Goal: Task Accomplishment & Management: Complete application form

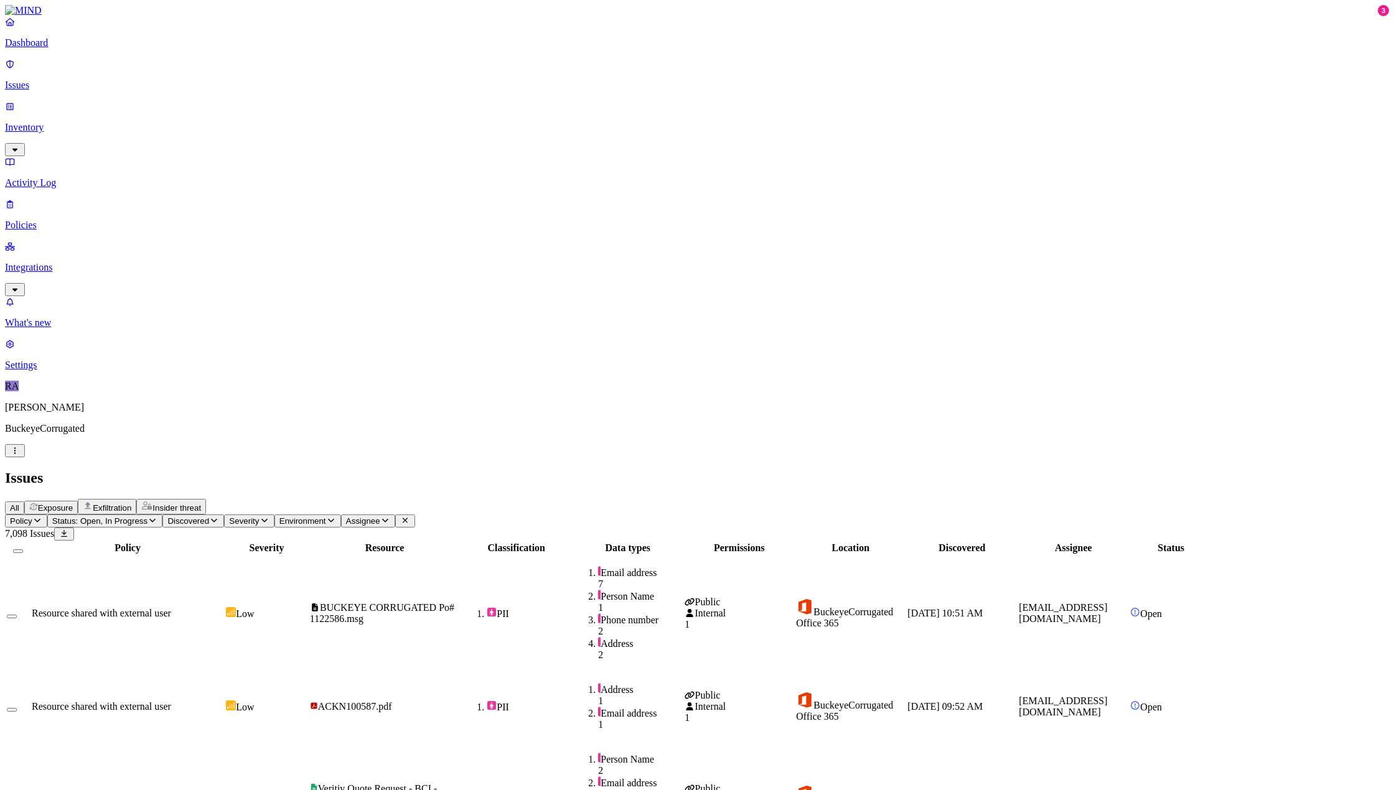
drag, startPoint x: 49, startPoint y: 99, endPoint x: 121, endPoint y: 76, distance: 75.2
click at [49, 122] on p "Inventory" at bounding box center [697, 127] width 1384 height 11
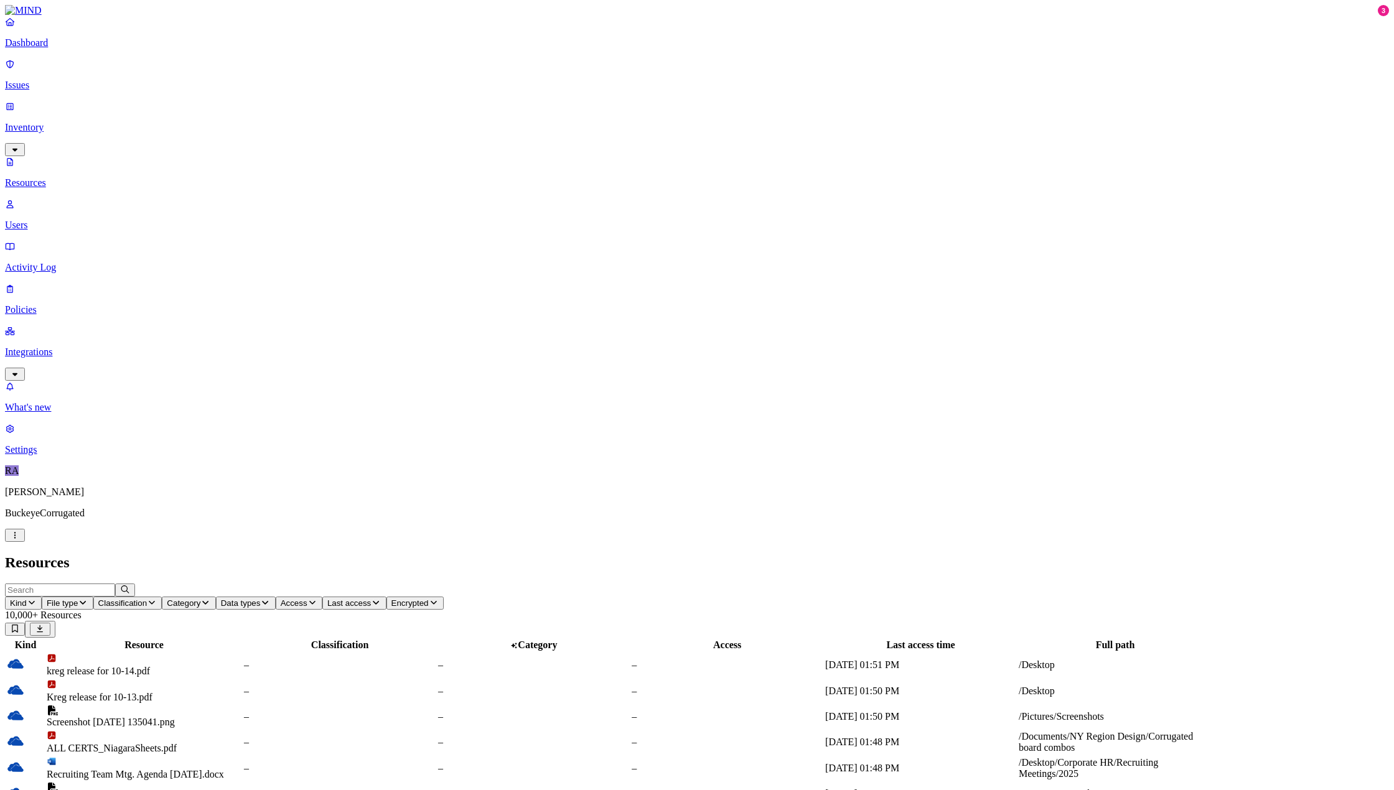
click at [37, 599] on icon "button" at bounding box center [32, 603] width 10 height 8
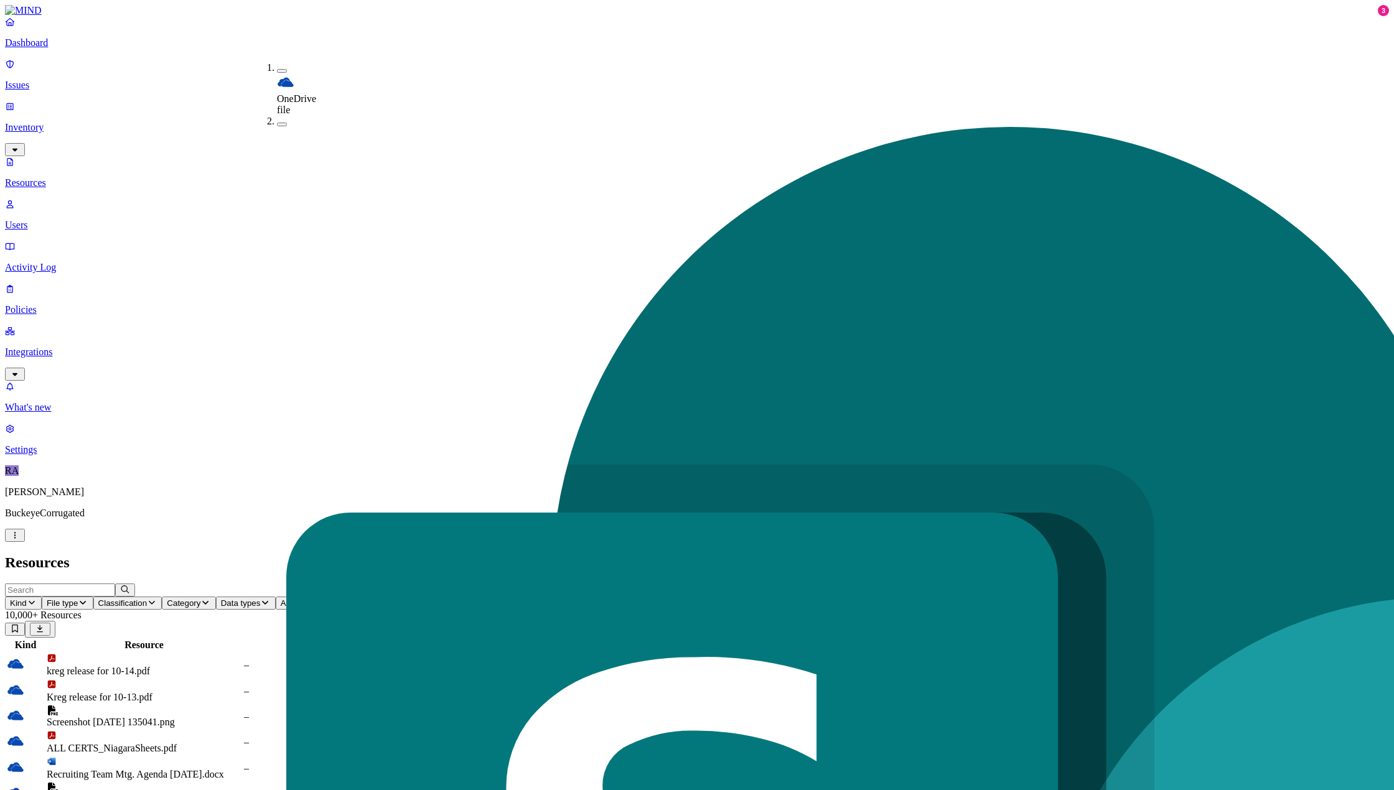
click at [883, 554] on div "Resources" at bounding box center [697, 562] width 1384 height 17
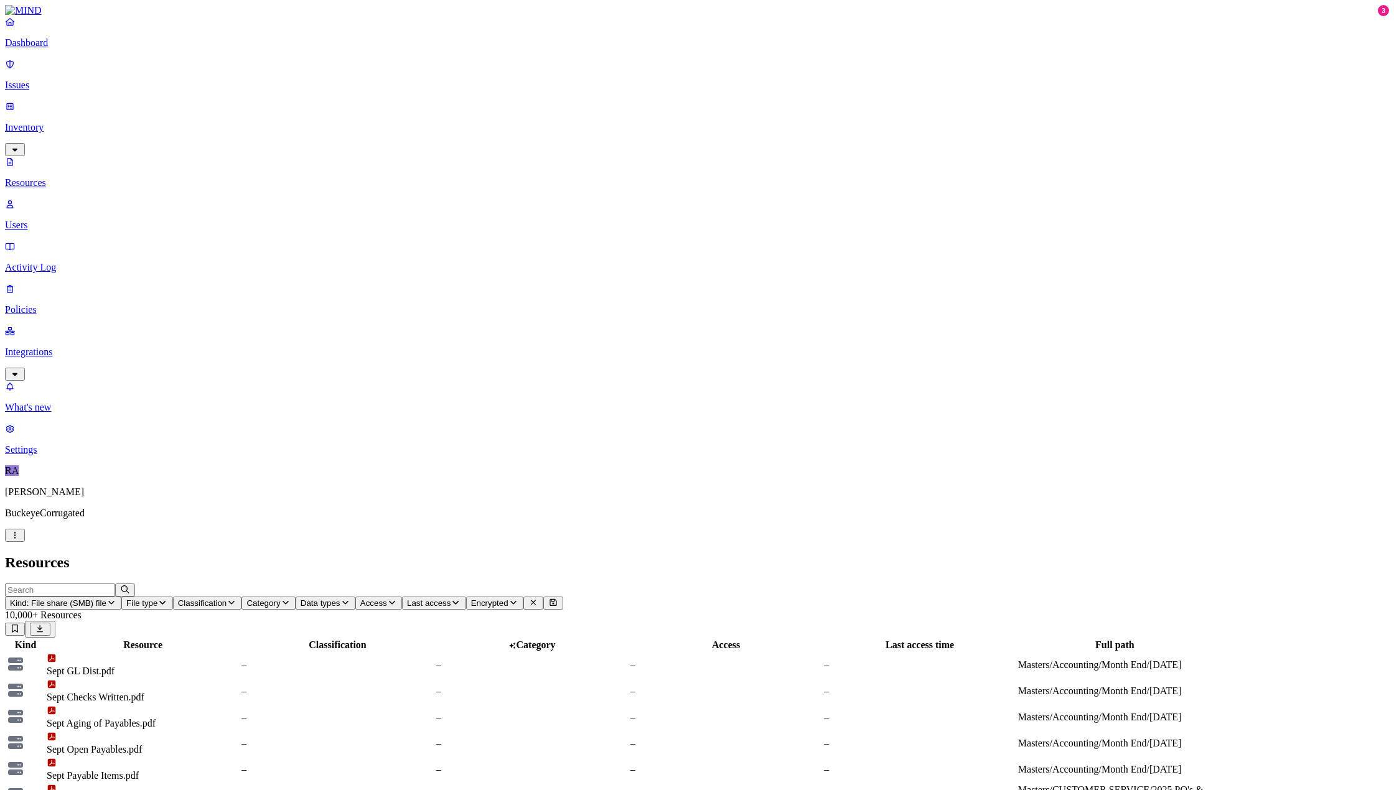
click at [57, 347] on p "Integrations" at bounding box center [697, 352] width 1384 height 11
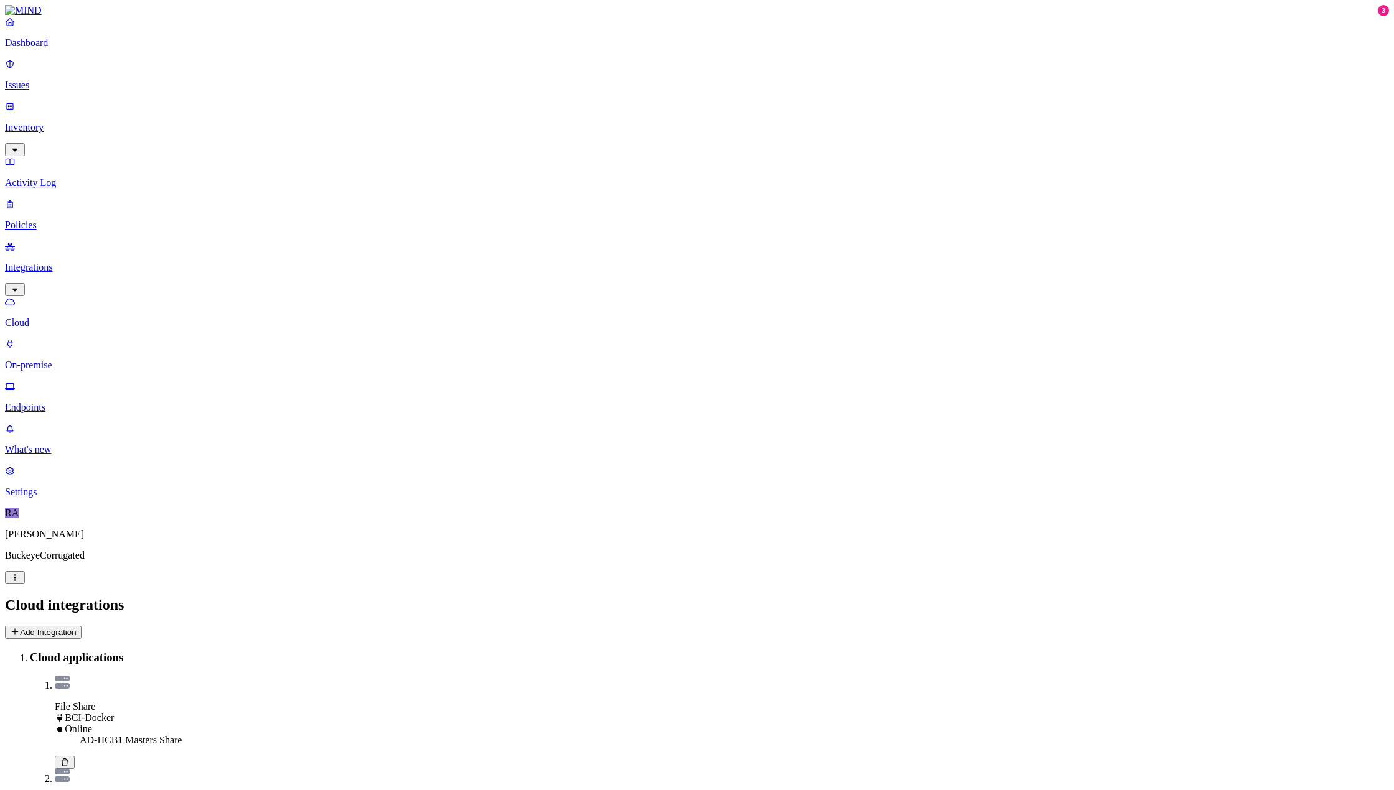
click at [82, 626] on button "Add Integration" at bounding box center [43, 632] width 77 height 13
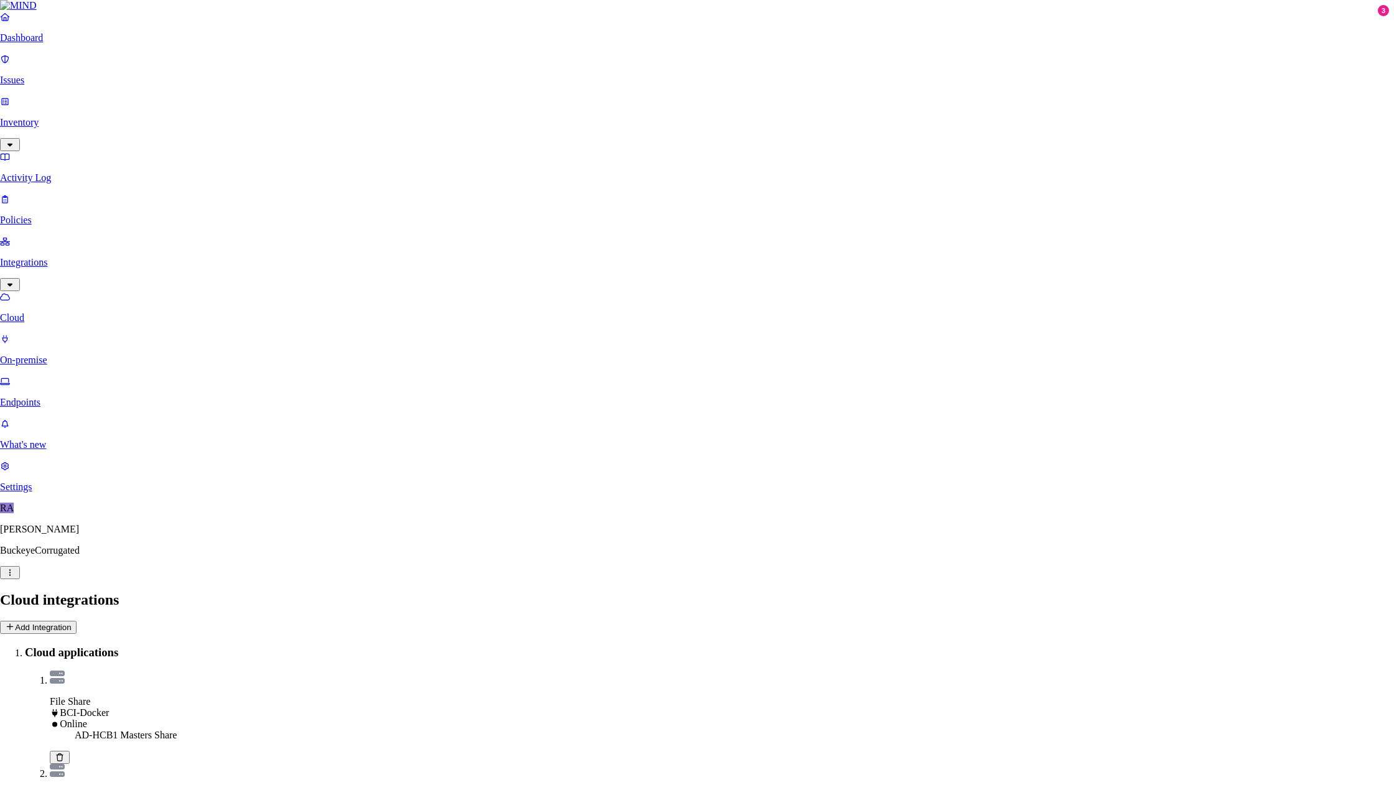
type input "AD-HCB1 Corporate Share"
select select "tpt_01K5H6XDM1R3N5K3JHTVSM30JJ"
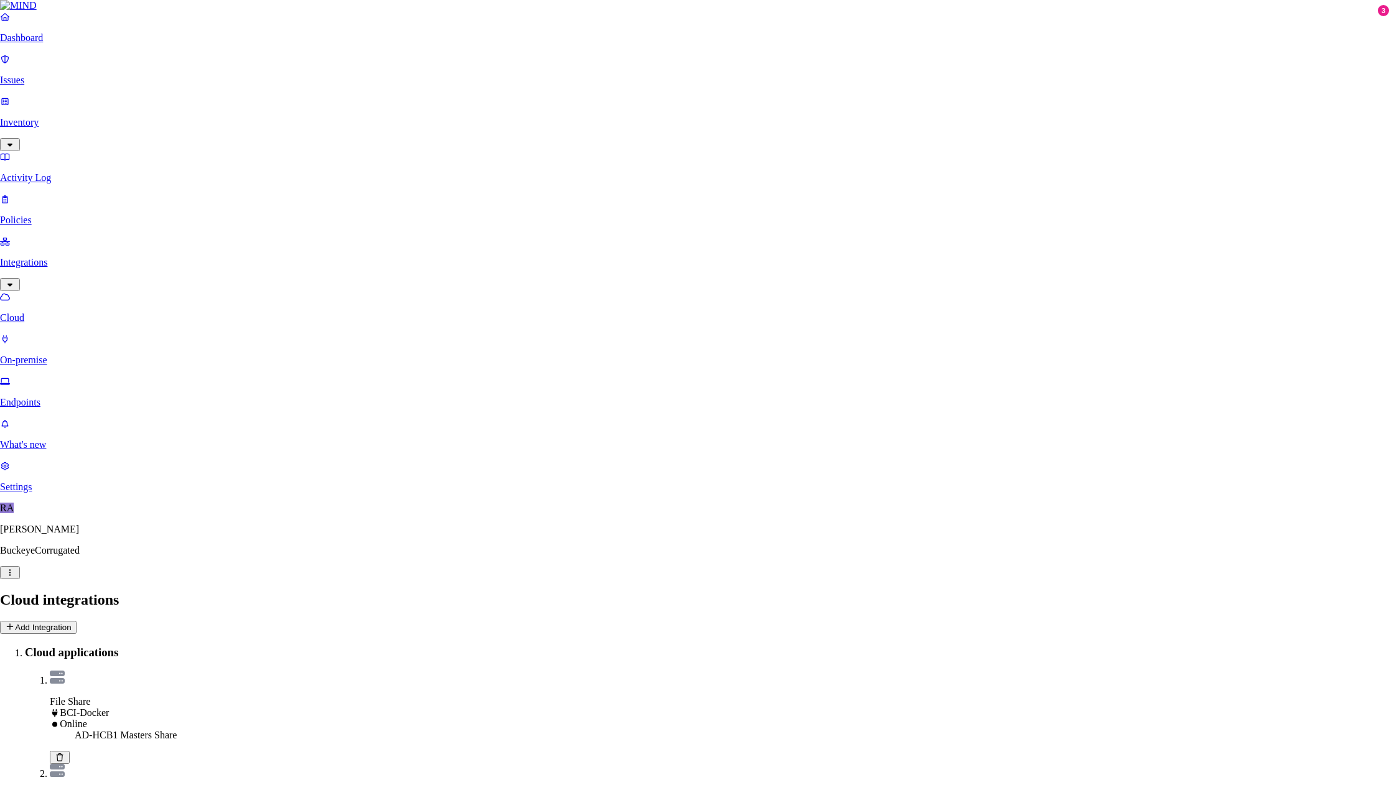
type input "[DOMAIN_NAME]"
type input "corporate"
drag, startPoint x: 538, startPoint y: 414, endPoint x: 547, endPoint y: 432, distance: 20.0
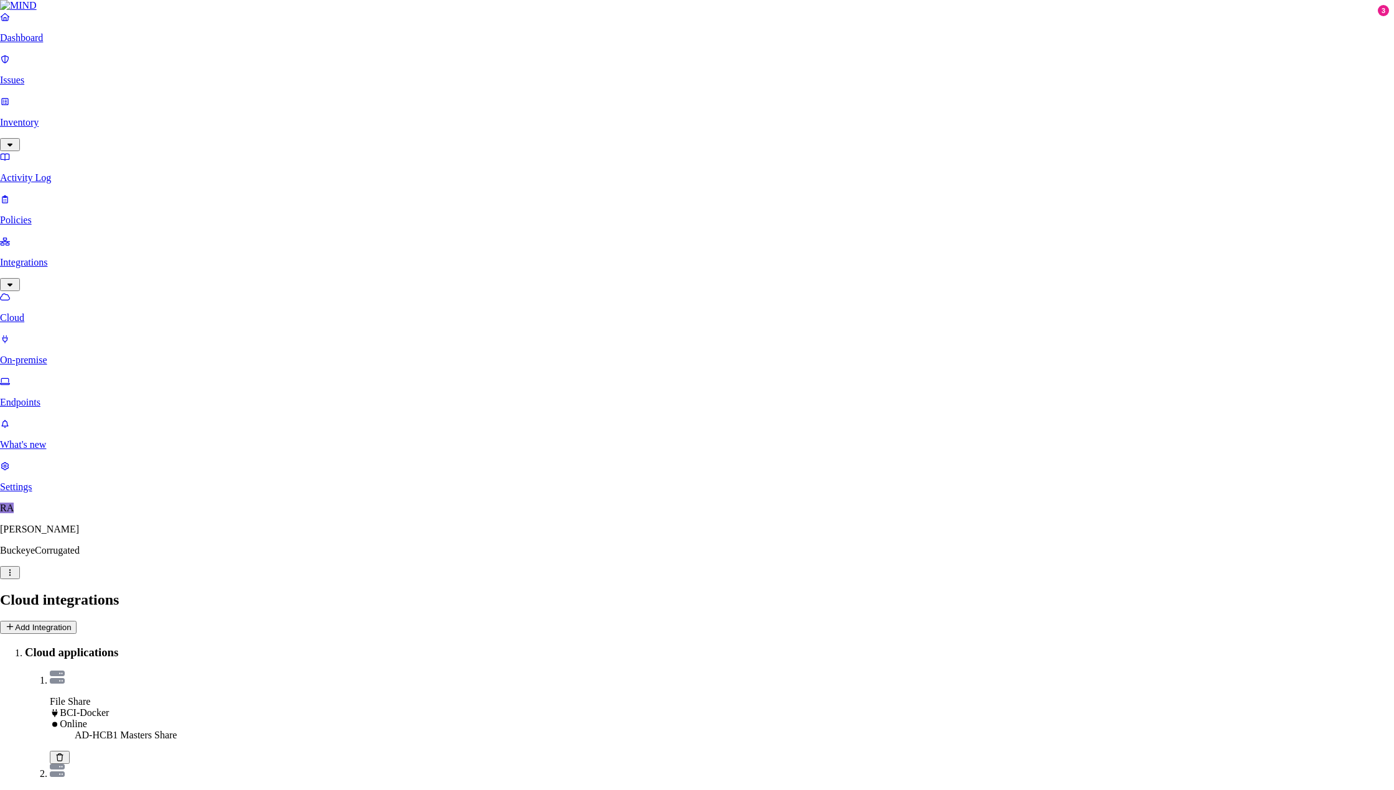
type input "bcipkg\mindro"
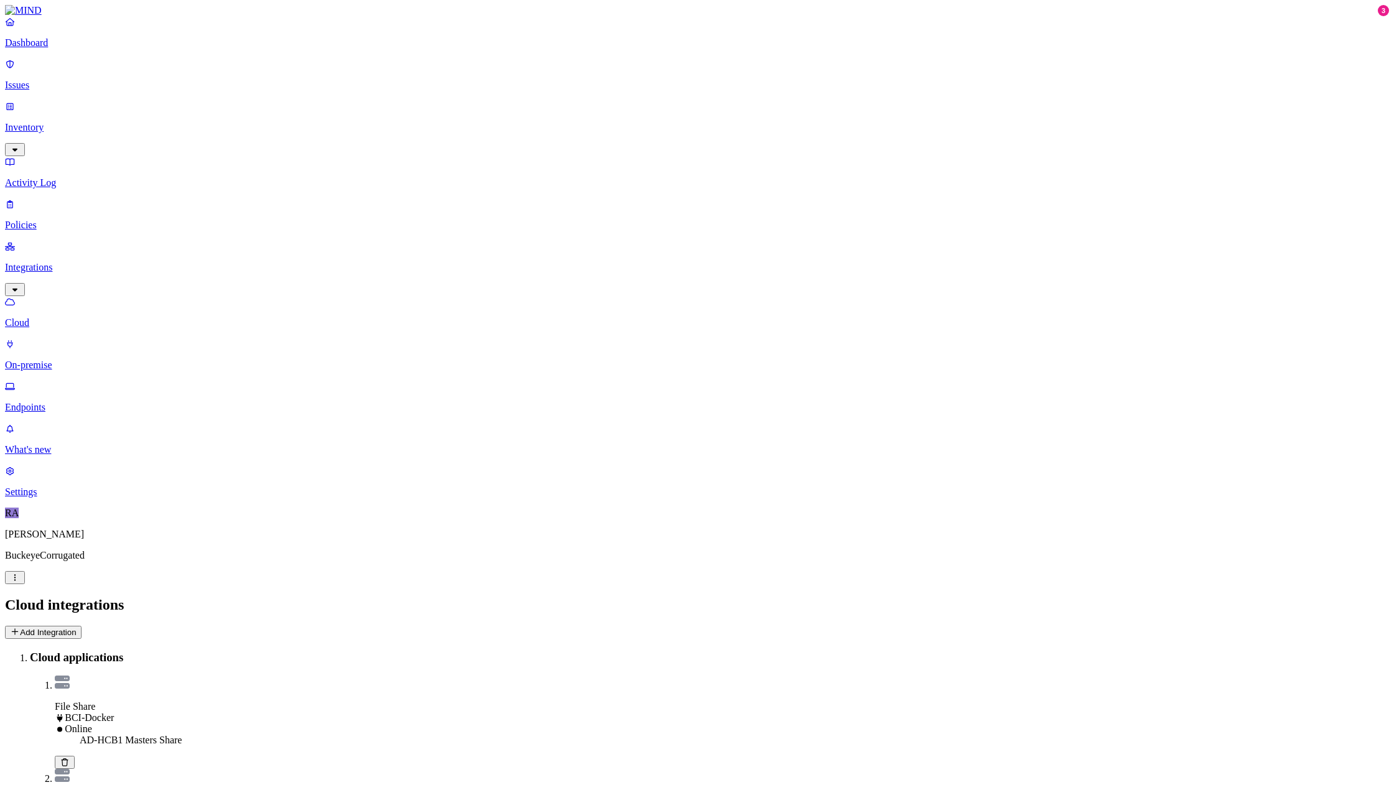
click at [72, 402] on p "Endpoints" at bounding box center [697, 407] width 1384 height 11
